Goal: Information Seeking & Learning: Check status

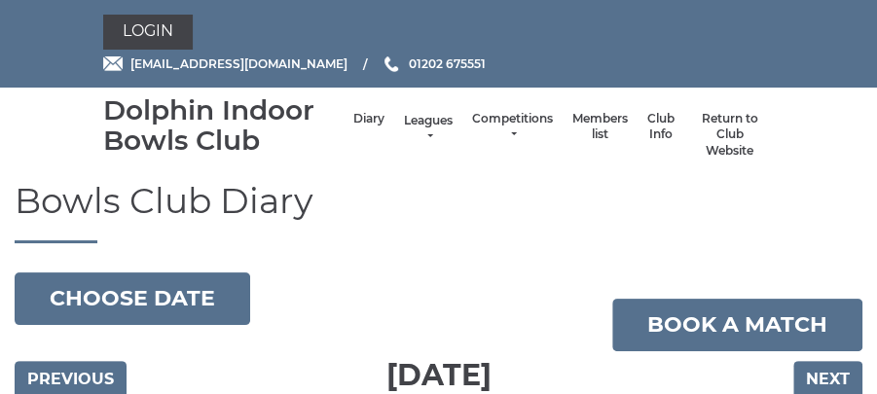
click at [432, 131] on link "Leagues" at bounding box center [428, 129] width 49 height 32
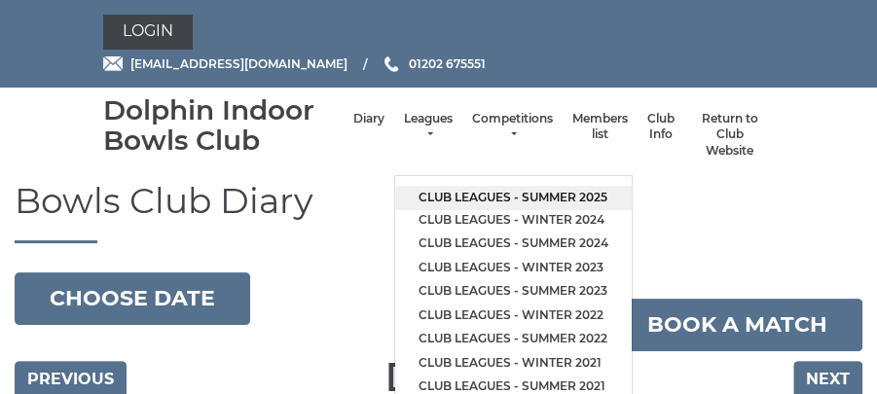
click at [462, 193] on link "Club leagues - Summer 2025" at bounding box center [513, 198] width 237 height 24
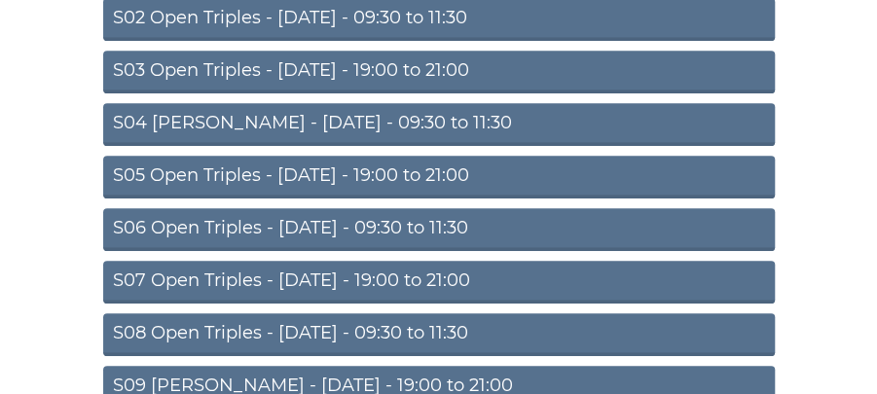
scroll to position [434, 0]
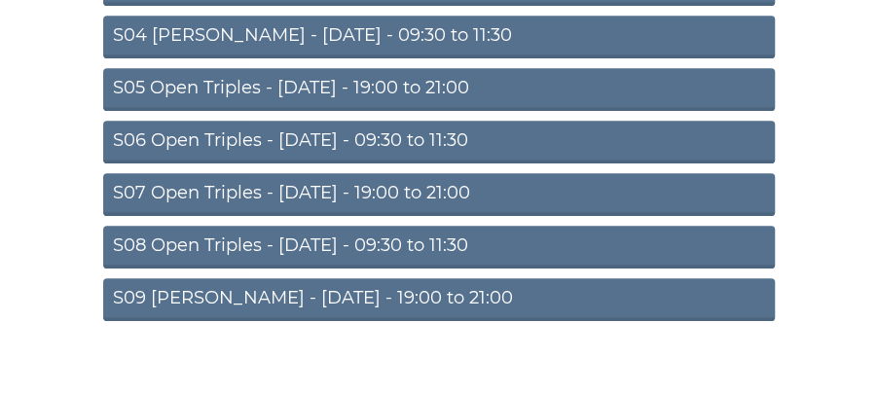
click at [475, 183] on link "S07 Open Triples - [DATE] - 19:00 to 21:00" at bounding box center [439, 194] width 672 height 43
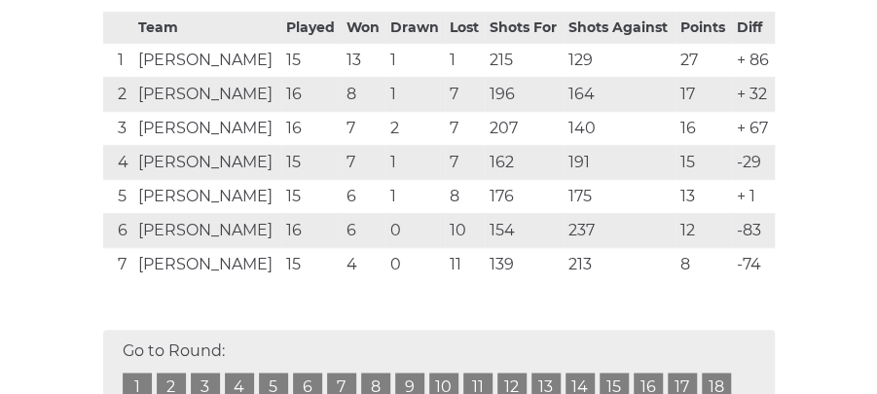
scroll to position [537, 0]
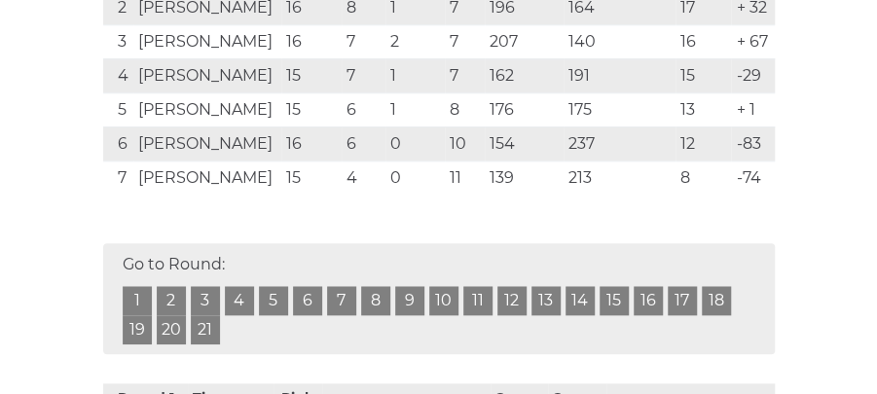
click at [644, 301] on link "16" at bounding box center [648, 300] width 29 height 29
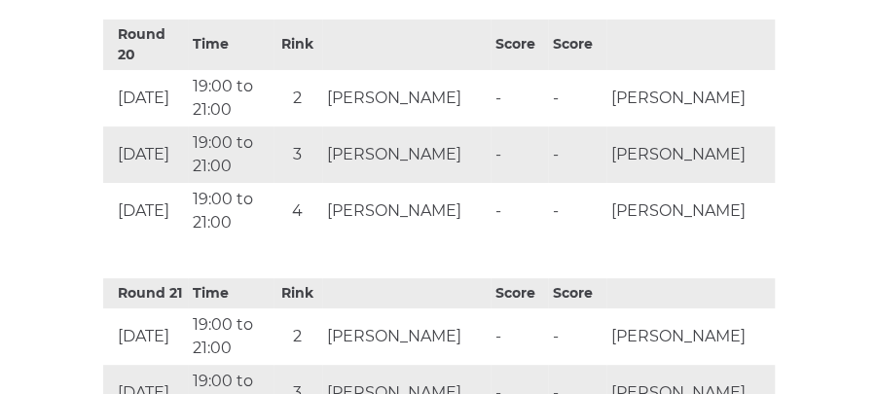
scroll to position [5572, 0]
